Goal: Use online tool/utility: Utilize a website feature to perform a specific function

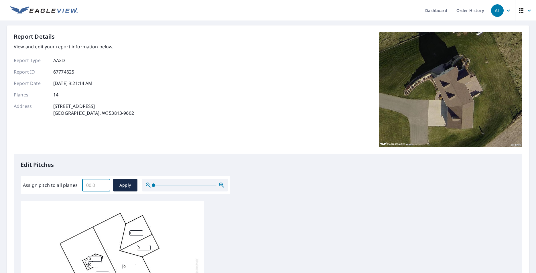
click at [95, 185] on input "Assign pitch to all planes" at bounding box center [96, 185] width 28 height 16
type input "6"
click at [124, 183] on span "Apply" at bounding box center [125, 185] width 15 height 7
type input "6"
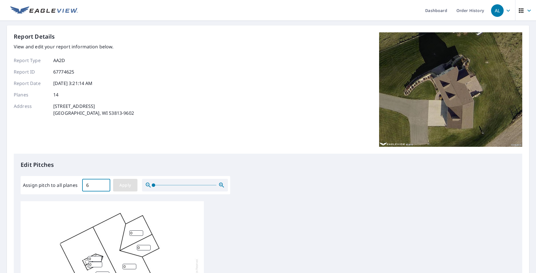
type input "6"
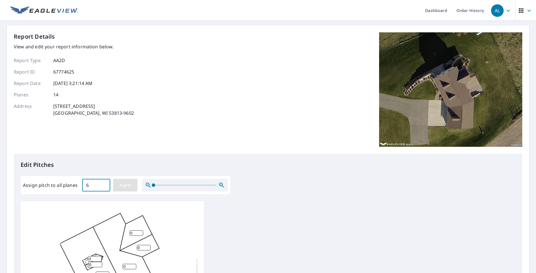
type input "6"
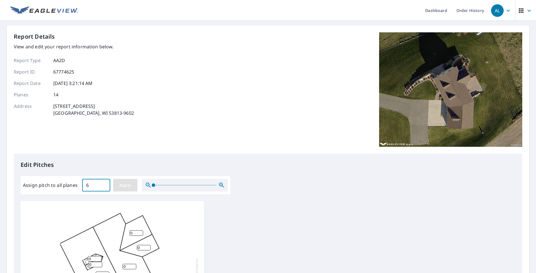
type input "6"
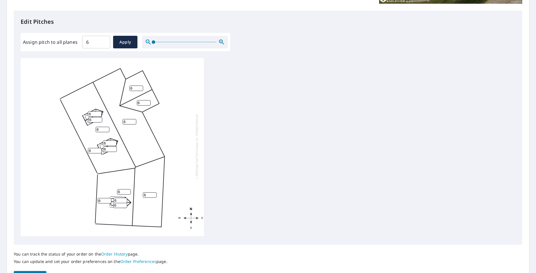
scroll to position [180, 0]
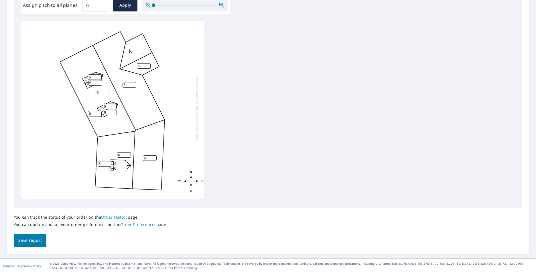
click at [34, 240] on span "Save report" at bounding box center [29, 240] width 23 height 7
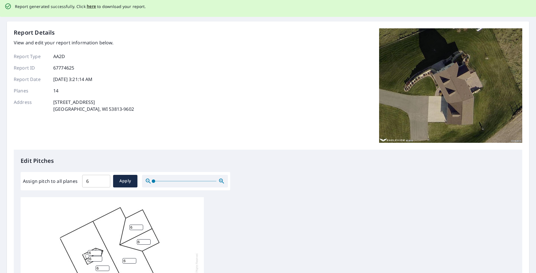
scroll to position [0, 0]
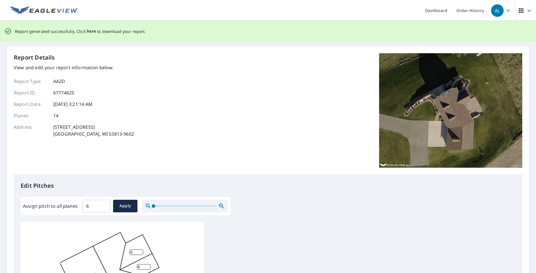
click at [89, 31] on span "here" at bounding box center [91, 31] width 9 height 7
